Goal: Information Seeking & Learning: Check status

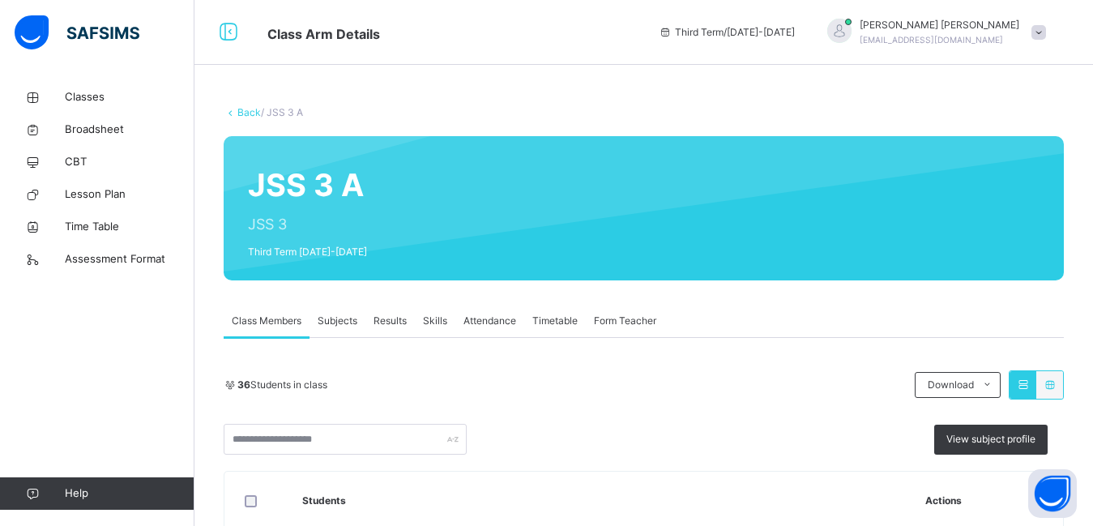
click at [388, 324] on span "Results" at bounding box center [389, 320] width 33 height 15
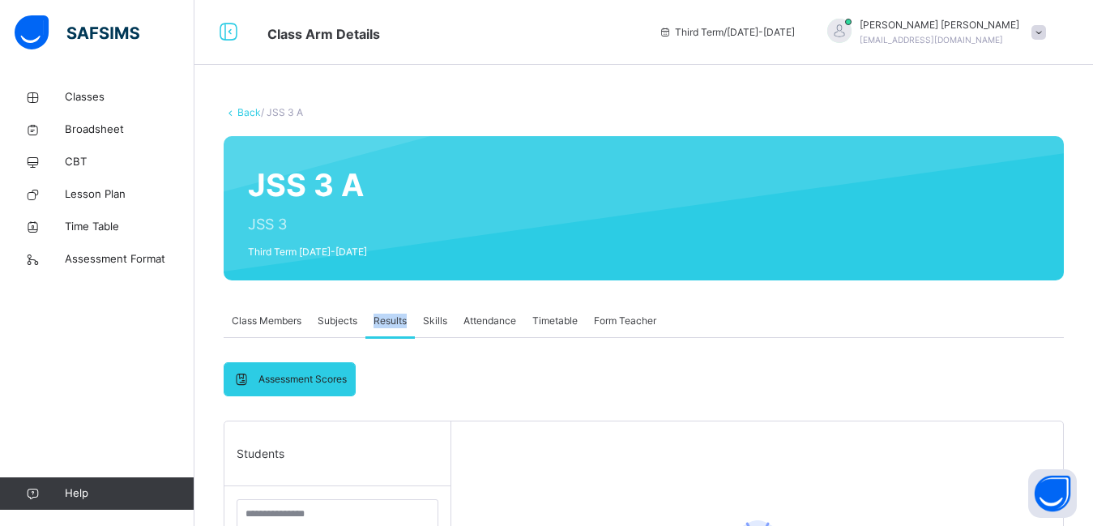
click at [388, 324] on span "Results" at bounding box center [389, 320] width 33 height 15
click at [382, 321] on span "Results" at bounding box center [389, 320] width 33 height 15
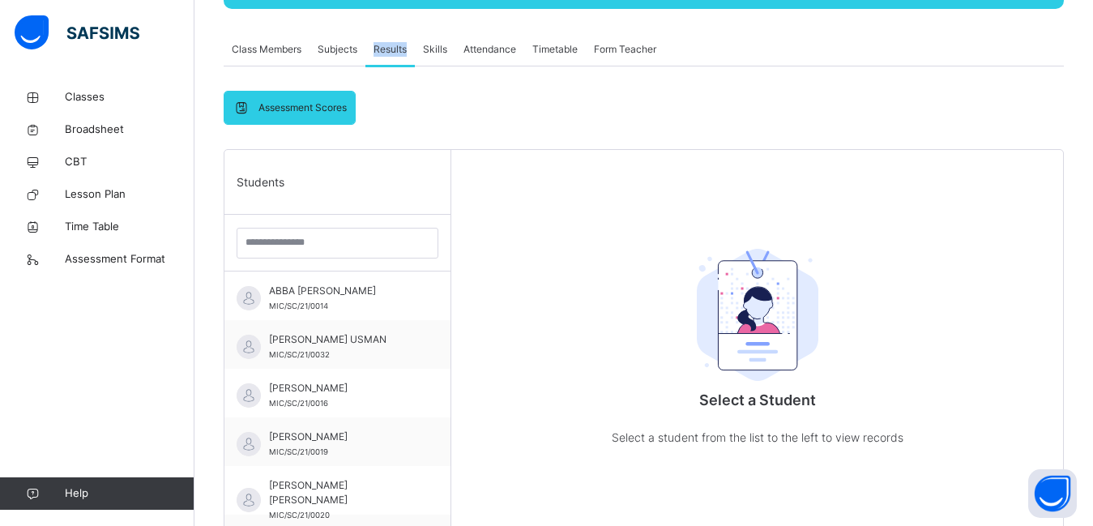
scroll to position [292, 0]
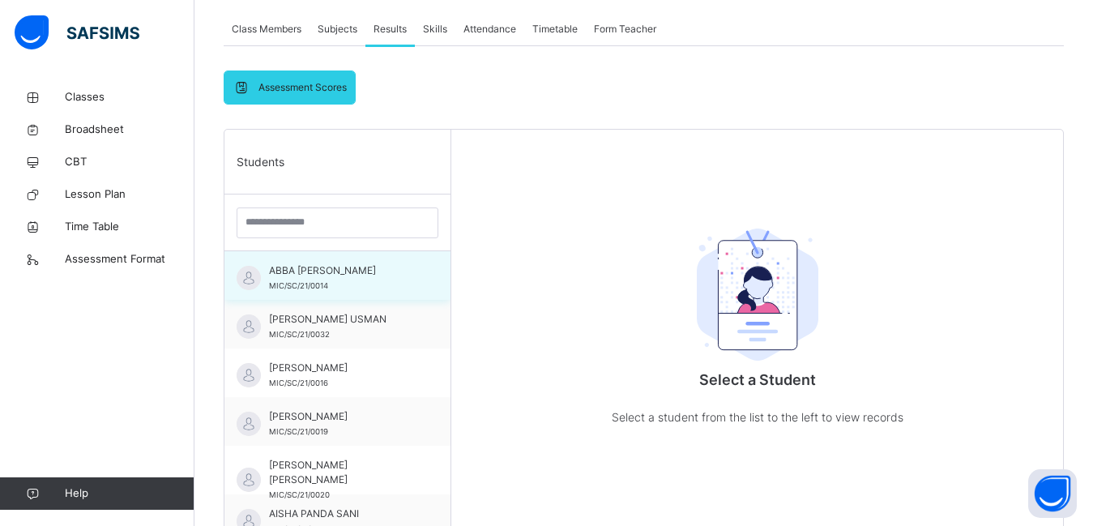
click at [302, 283] on span "MIC/SC/21/0014" at bounding box center [298, 285] width 59 height 9
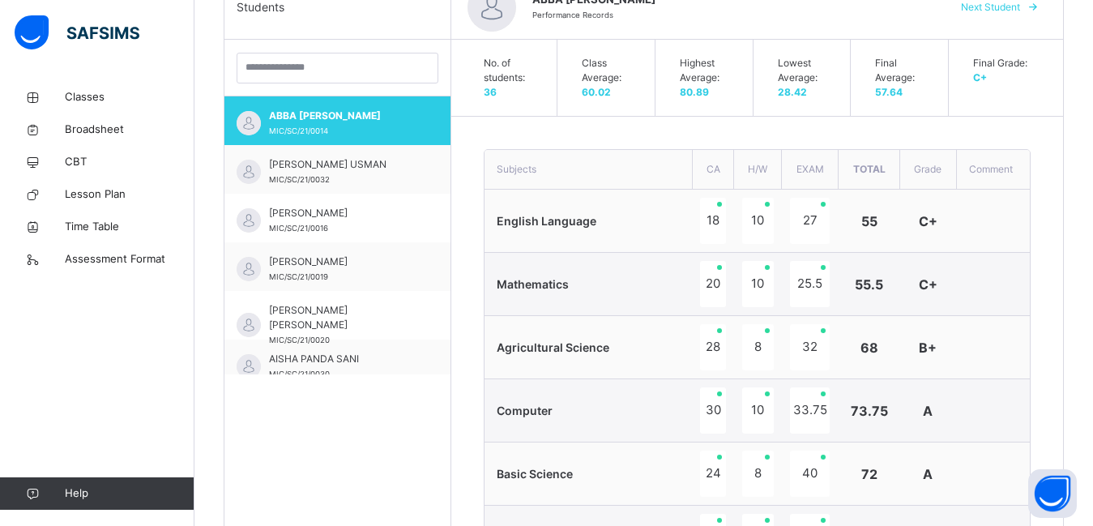
scroll to position [454, 0]
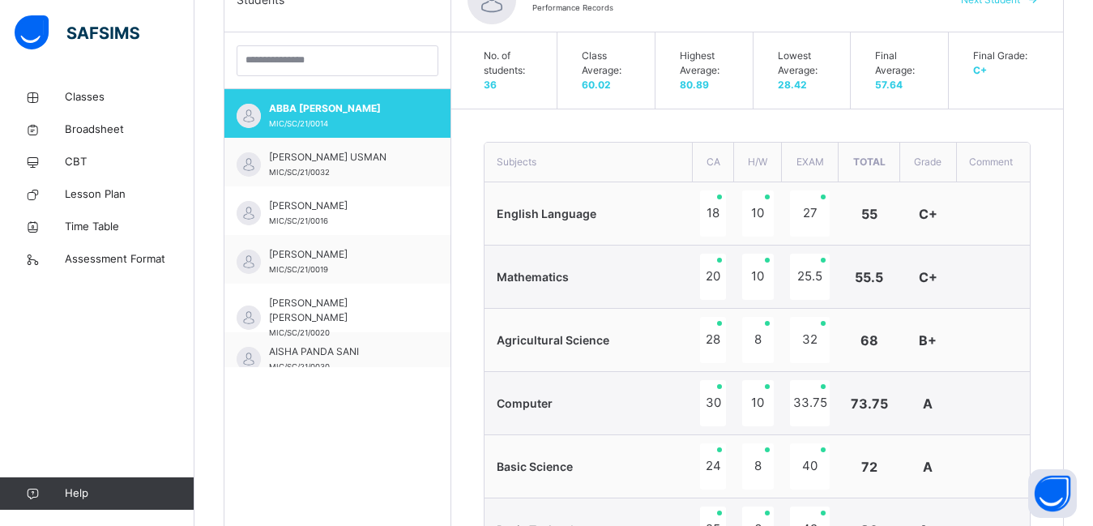
drag, startPoint x: 1030, startPoint y: 97, endPoint x: 801, endPoint y: 91, distance: 229.3
click at [801, 91] on div "No. of students: 36 Class Average: 60.02 Highest Average: 80.89 Lowest Average:…" at bounding box center [756, 70] width 579 height 76
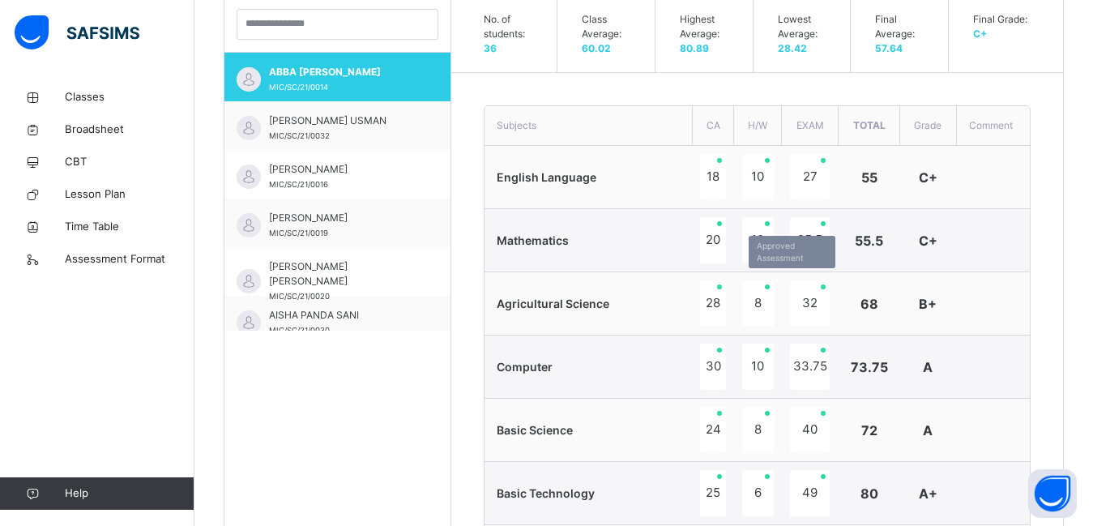
scroll to position [484, 0]
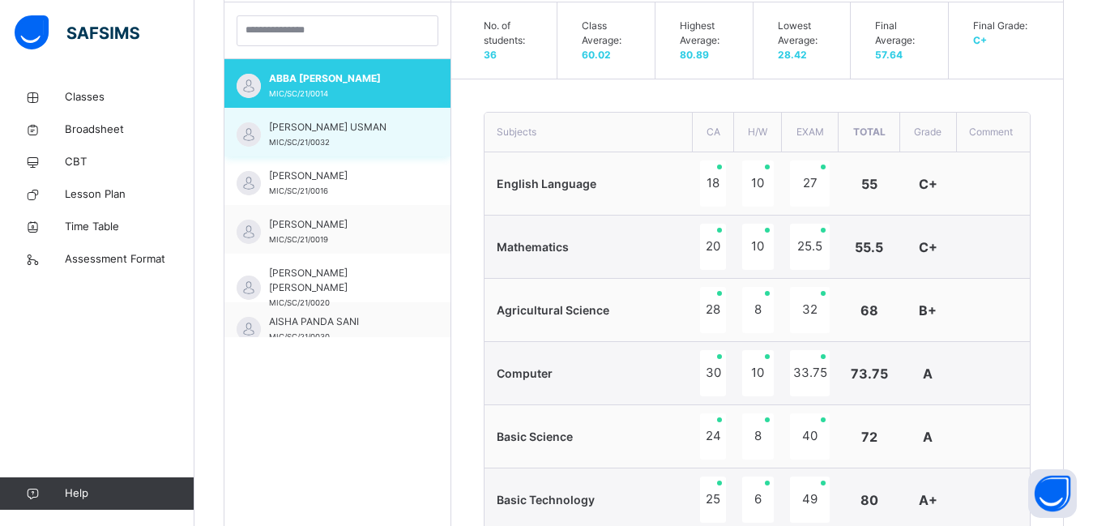
click at [318, 126] on span "[PERSON_NAME] USMAN" at bounding box center [341, 127] width 145 height 15
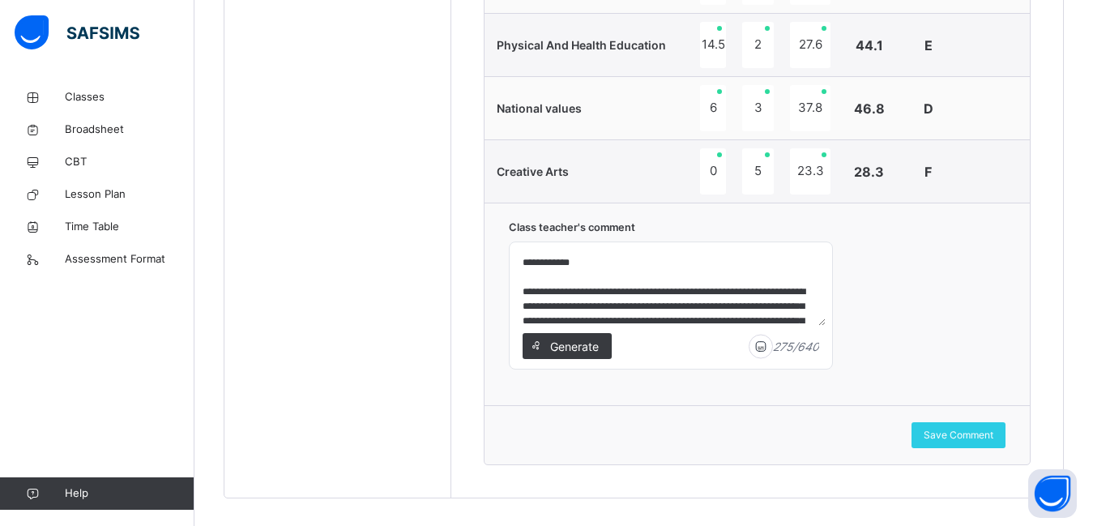
scroll to position [1444, 0]
